Goal: Find specific page/section: Find specific page/section

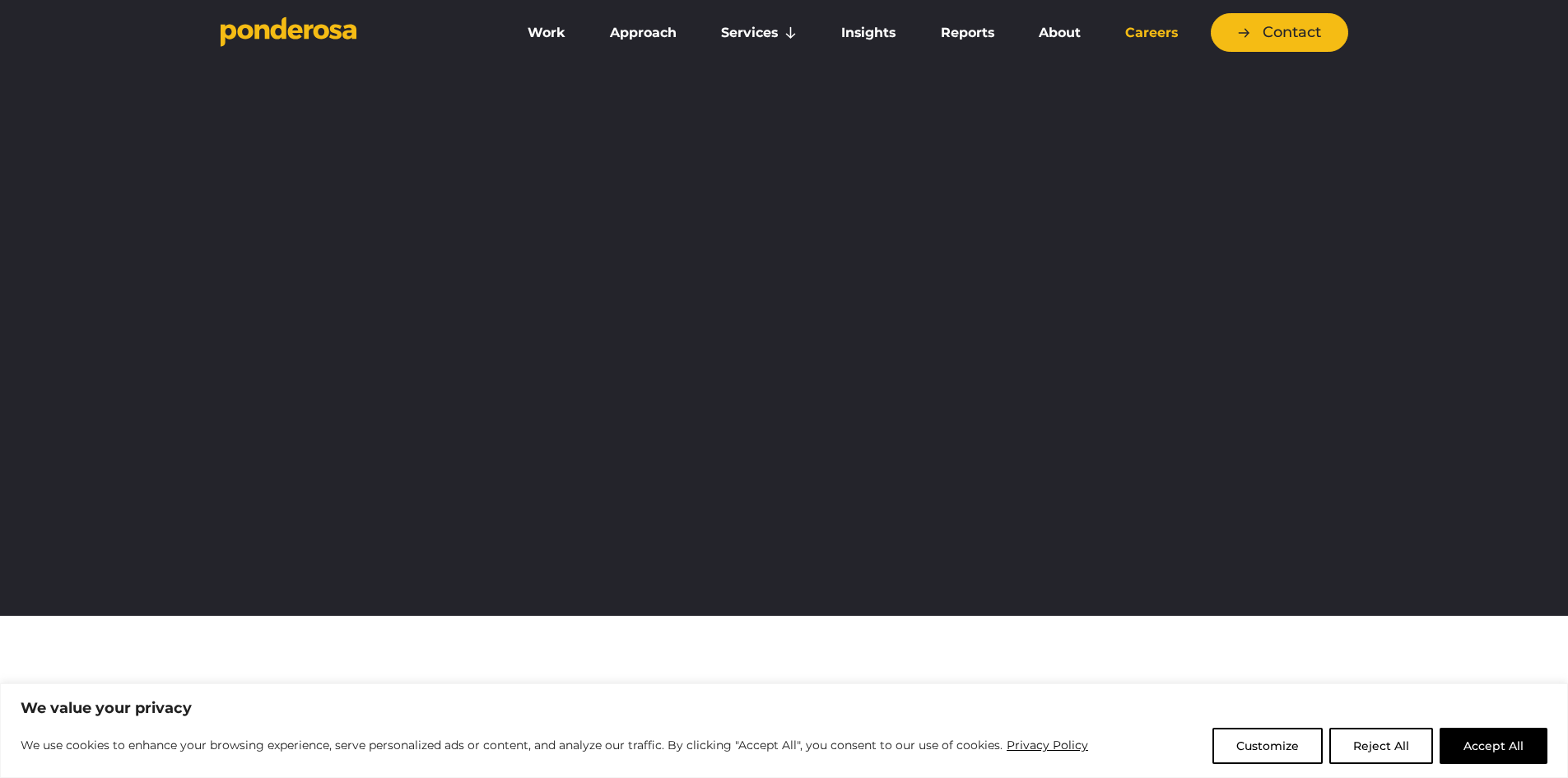
click at [1172, 28] on link "Careers" at bounding box center [1152, 33] width 91 height 34
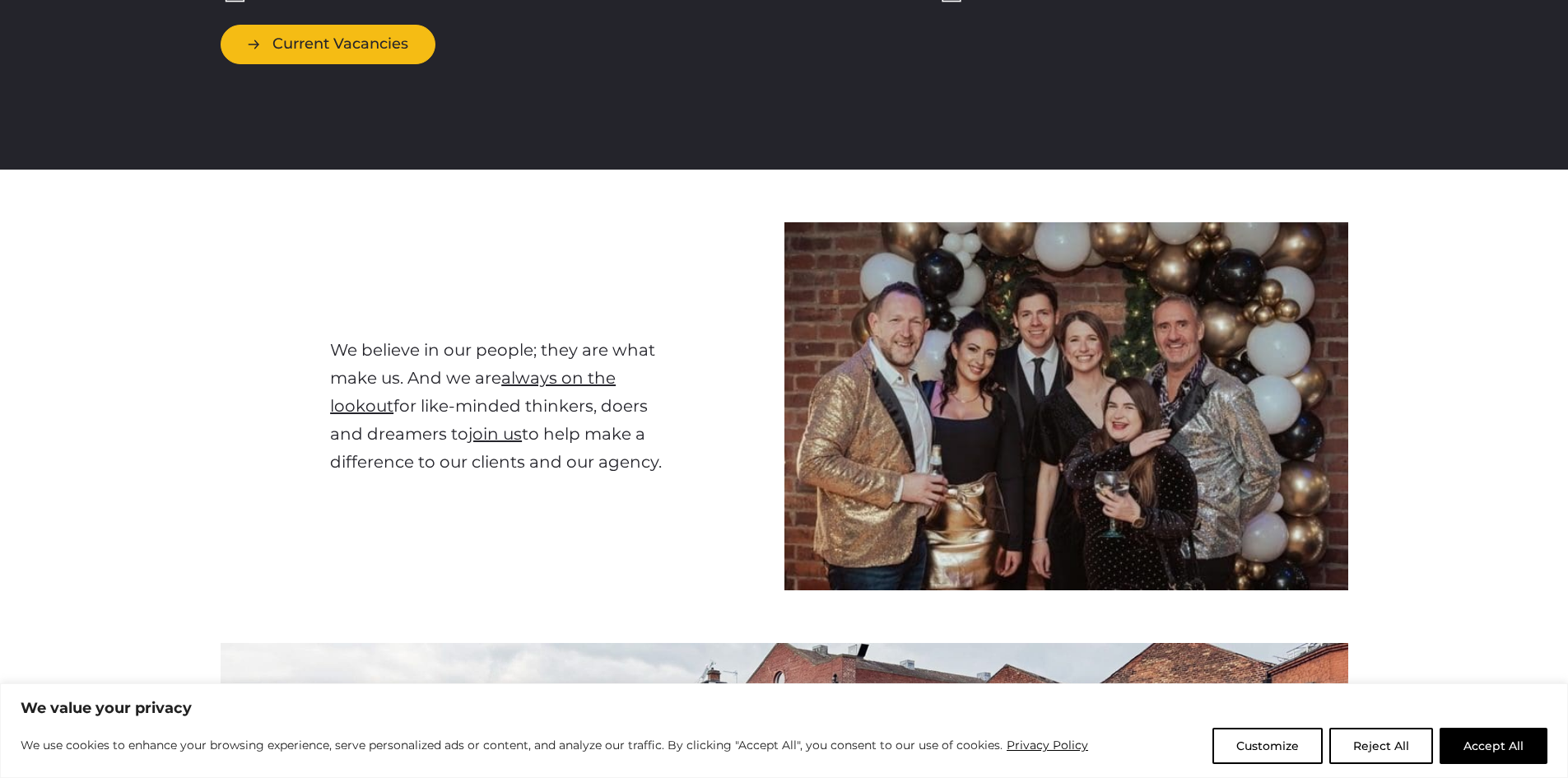
click at [400, 48] on link "Current Vacancies" at bounding box center [328, 44] width 215 height 39
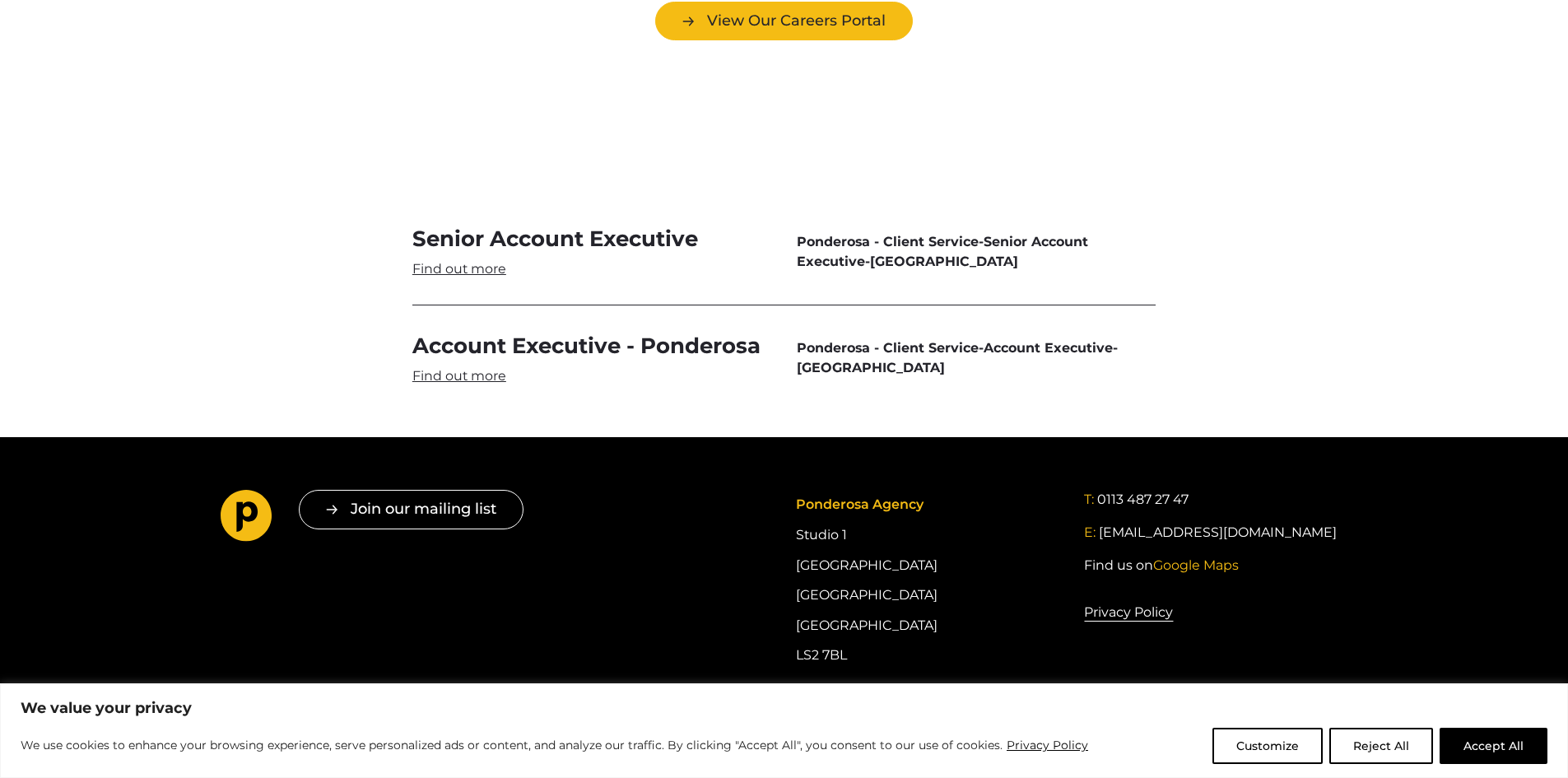
scroll to position [4898, 0]
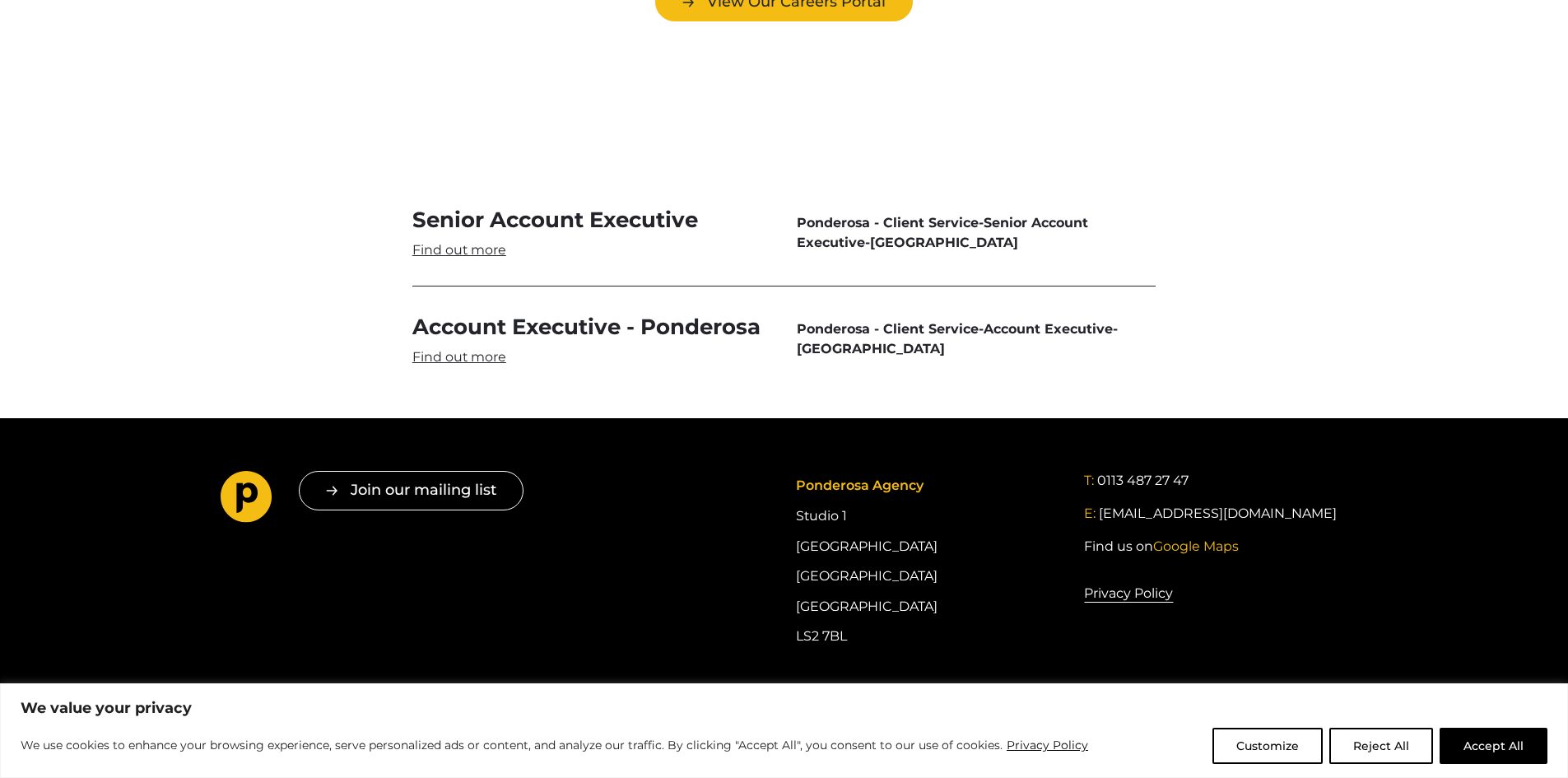
click at [494, 313] on link "Account Executive - Ponderosa" at bounding box center [591, 339] width 359 height 53
